Goal: Find specific page/section: Find specific page/section

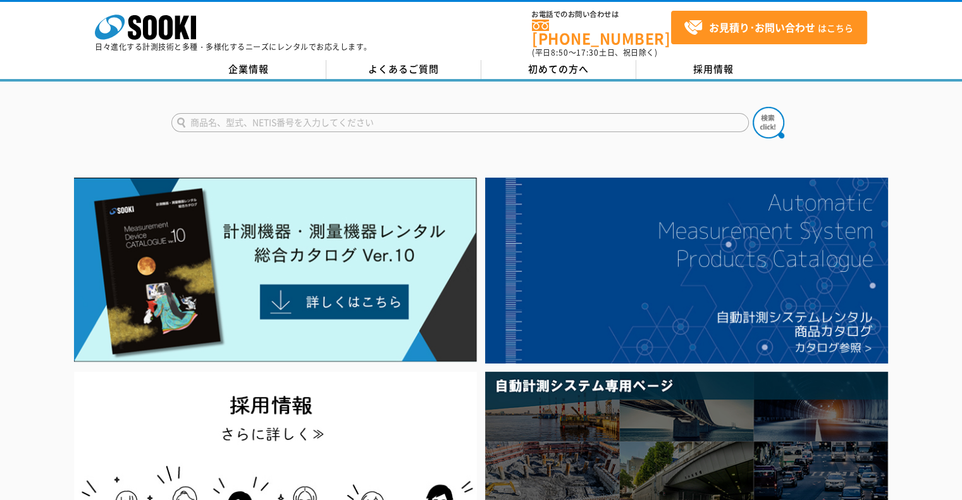
click at [396, 118] on input "text" at bounding box center [460, 122] width 578 height 19
type input "BC40"
click at [776, 118] on img at bounding box center [769, 123] width 32 height 32
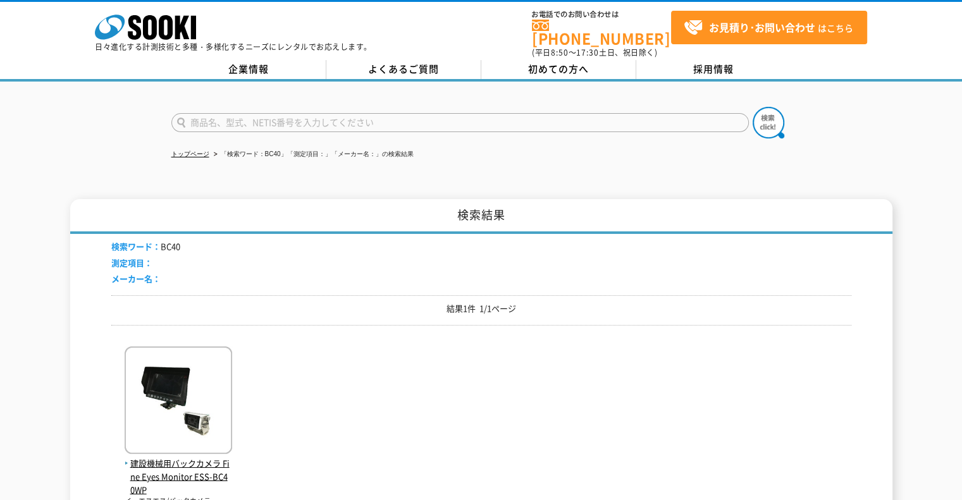
scroll to position [127, 0]
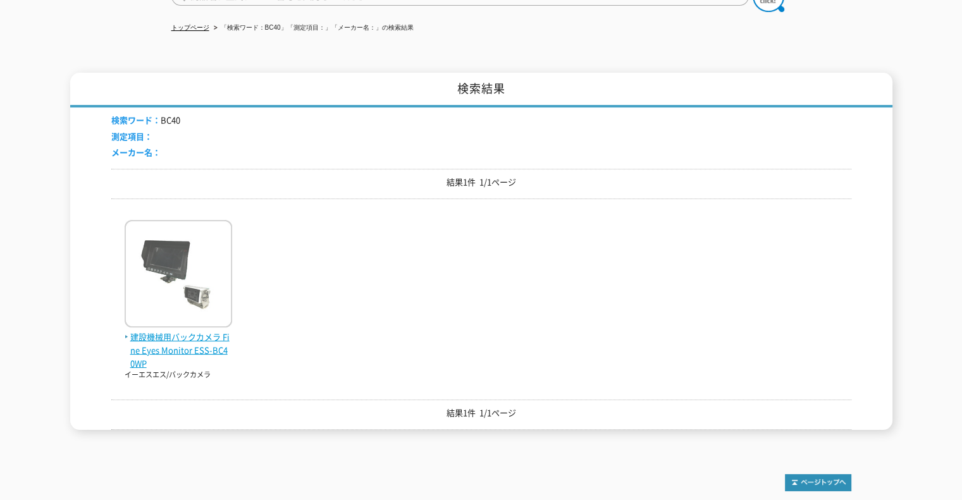
click at [204, 311] on img at bounding box center [179, 275] width 108 height 111
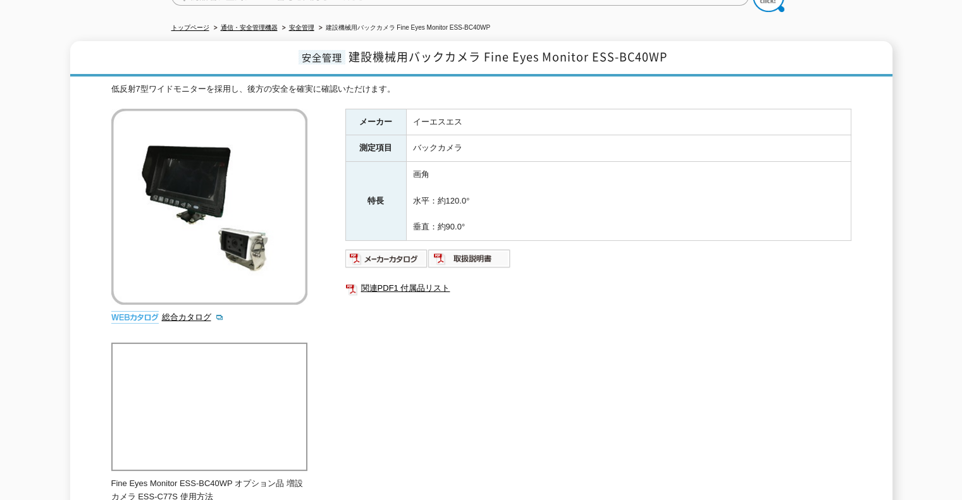
scroll to position [63, 0]
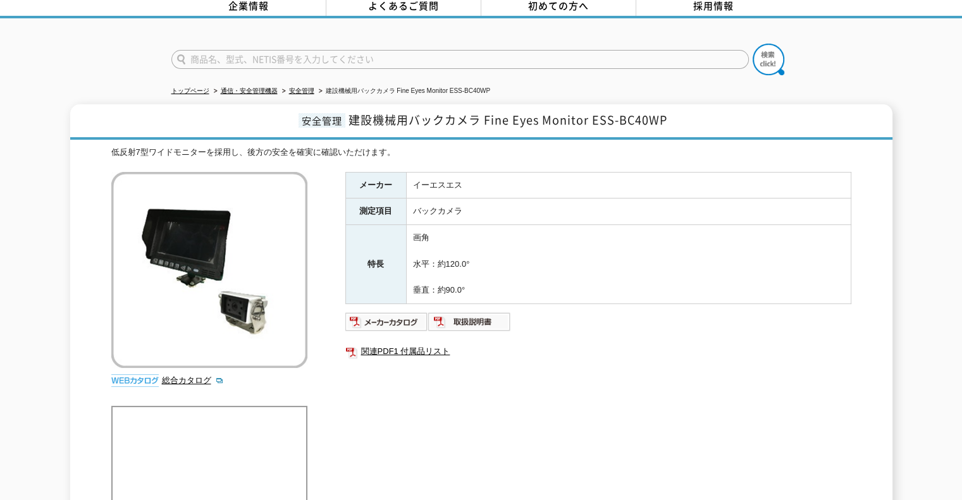
drag, startPoint x: 325, startPoint y: 304, endPoint x: 314, endPoint y: 261, distance: 44.3
click at [314, 261] on div "低反射7型ワイドモニターを採用し、後方の安全を確実に確認いただけます。 総合カタログ メーカー イーエスエス 測定項目 バックカメラ 特長 画角 水平：約12…" at bounding box center [481, 443] width 740 height 595
click at [203, 364] on div "総合カタログ" at bounding box center [210, 282] width 199 height 221
click at [202, 376] on link "総合カタログ" at bounding box center [193, 380] width 62 height 9
drag, startPoint x: 486, startPoint y: 113, endPoint x: 592, endPoint y: 111, distance: 106.3
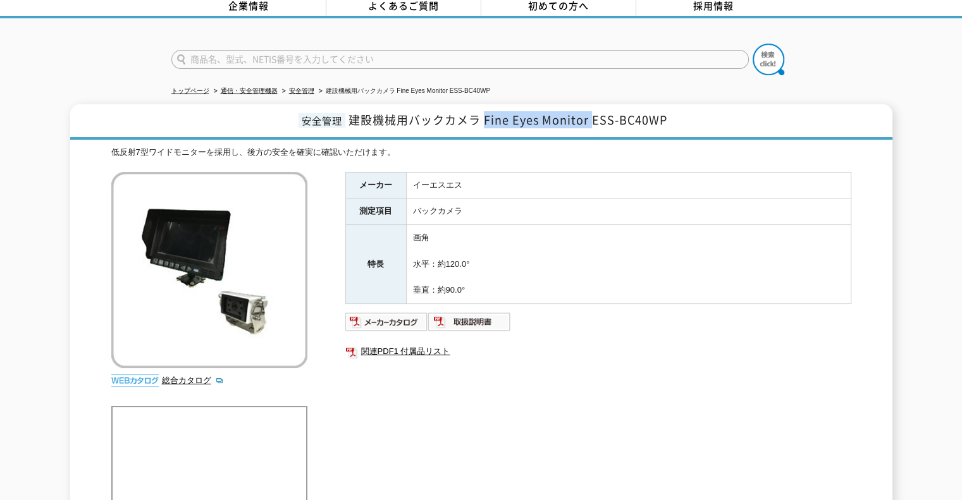
click at [591, 111] on span "建設機械用バックカメラ Fine Eyes Monitor ESS-BC40WP" at bounding box center [508, 119] width 319 height 17
click at [602, 114] on span "建設機械用バックカメラ Fine Eyes Monitor ESS-BC40WP" at bounding box center [508, 119] width 319 height 17
drag, startPoint x: 592, startPoint y: 113, endPoint x: 681, endPoint y: 111, distance: 88.6
click at [681, 111] on h1 "安全管理 建設機械用バックカメラ Fine Eyes Monitor ESS-BC40WP" at bounding box center [481, 121] width 822 height 35
copy span "ESS-BC40WP"
